Goal: Find specific page/section: Find specific page/section

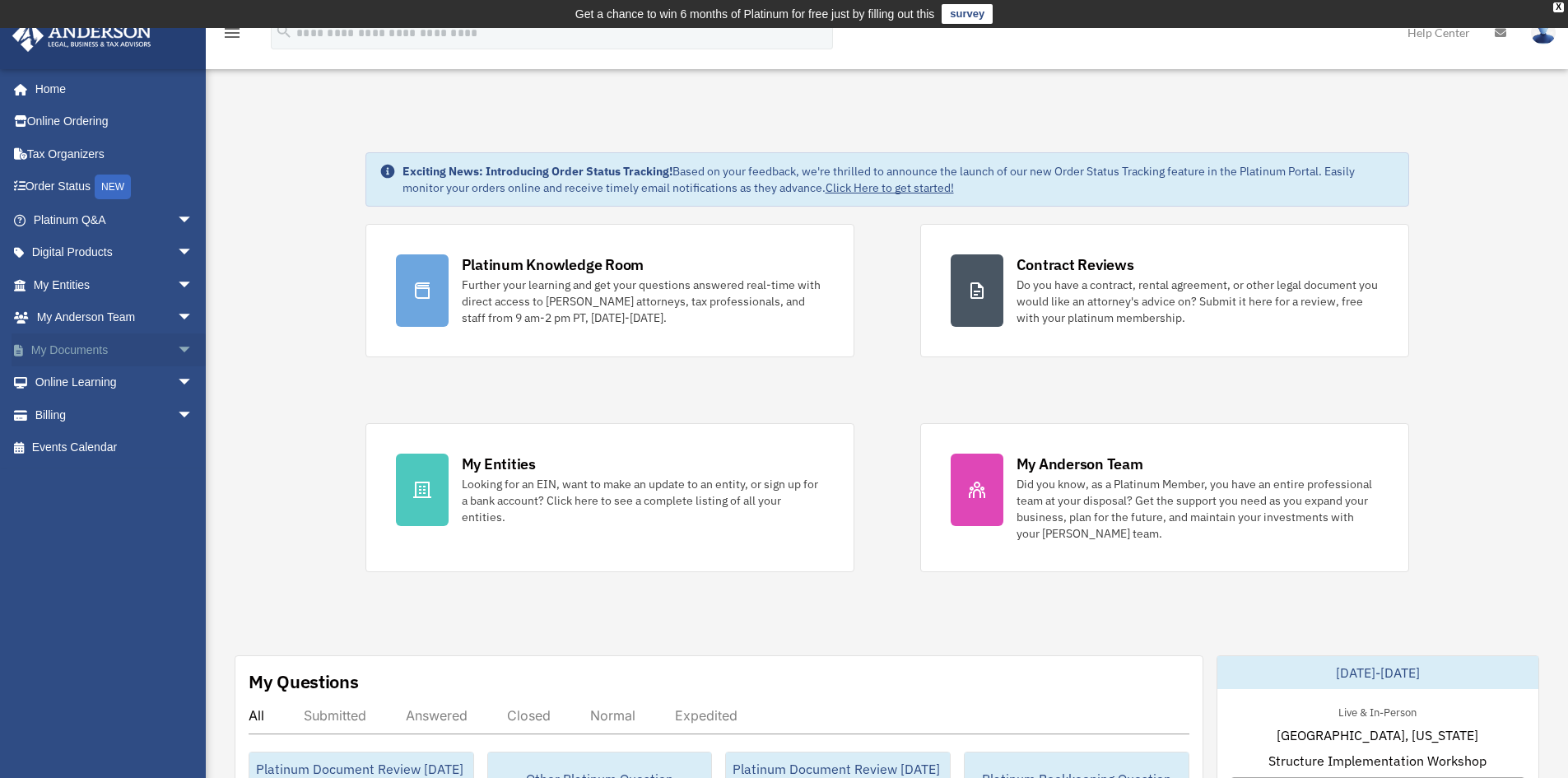
click at [177, 348] on span "arrow_drop_down" at bounding box center [193, 350] width 33 height 34
click at [177, 287] on span "arrow_drop_down" at bounding box center [193, 284] width 33 height 34
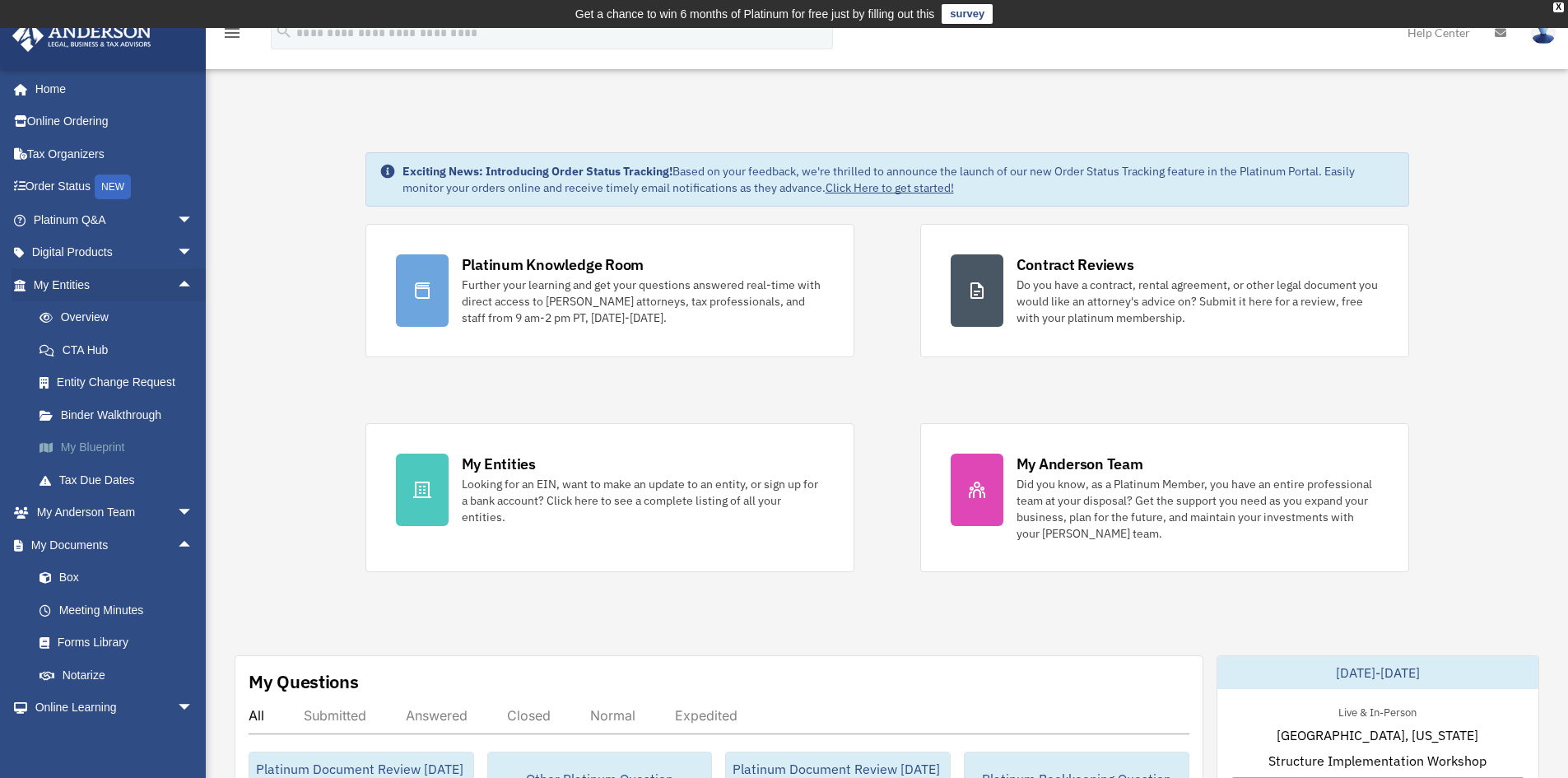
click at [98, 444] on link "My Blueprint" at bounding box center [120, 447] width 195 height 33
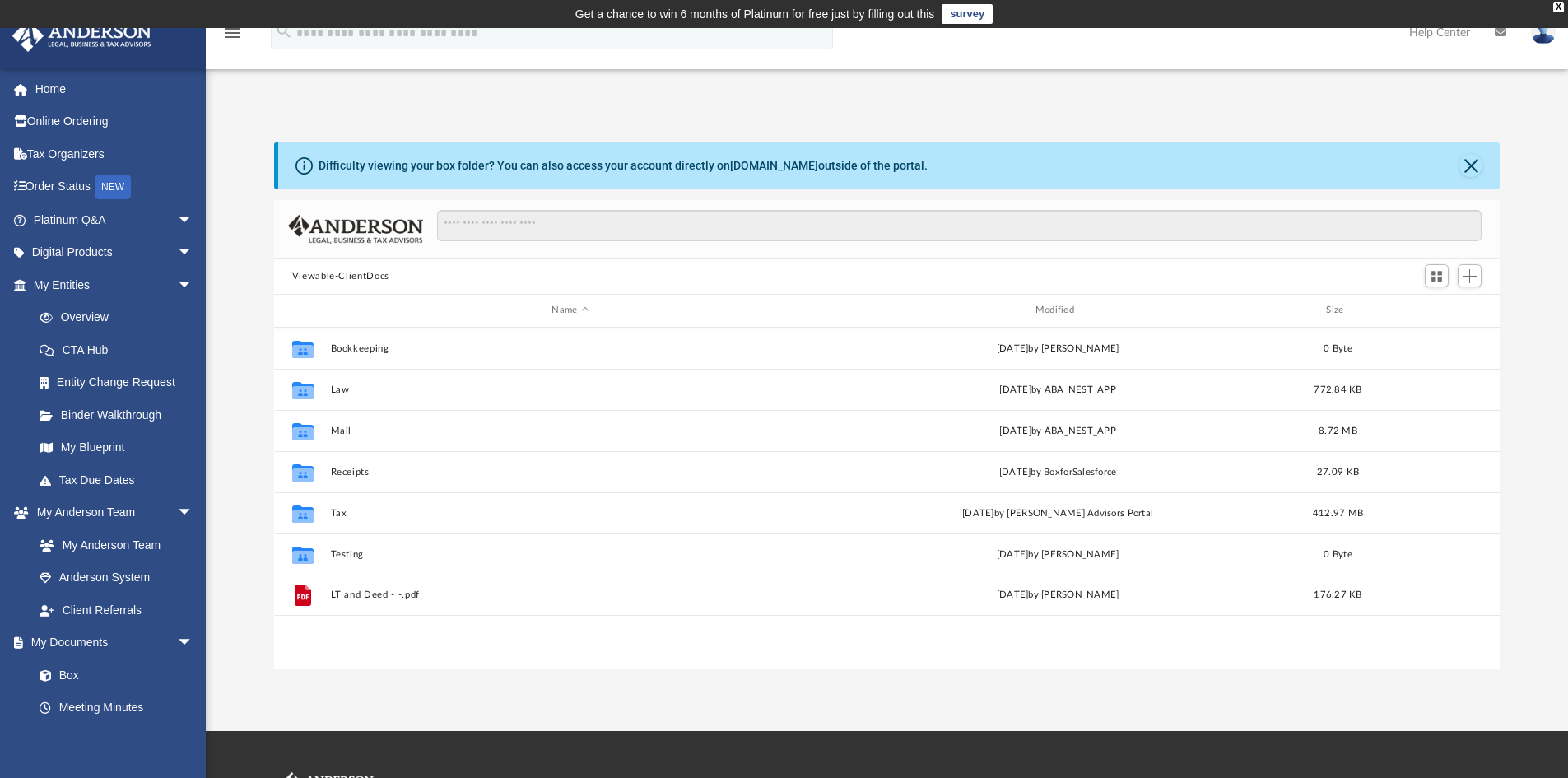
scroll to position [362, 1213]
